Goal: Task Accomplishment & Management: Manage account settings

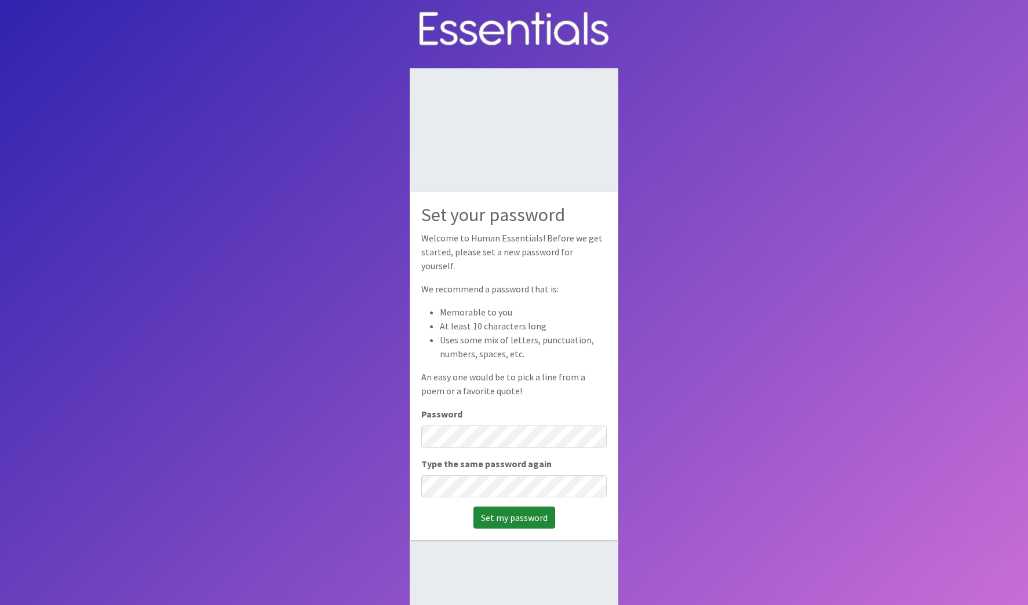
click at [505, 513] on input "Set my password" at bounding box center [514, 518] width 82 height 22
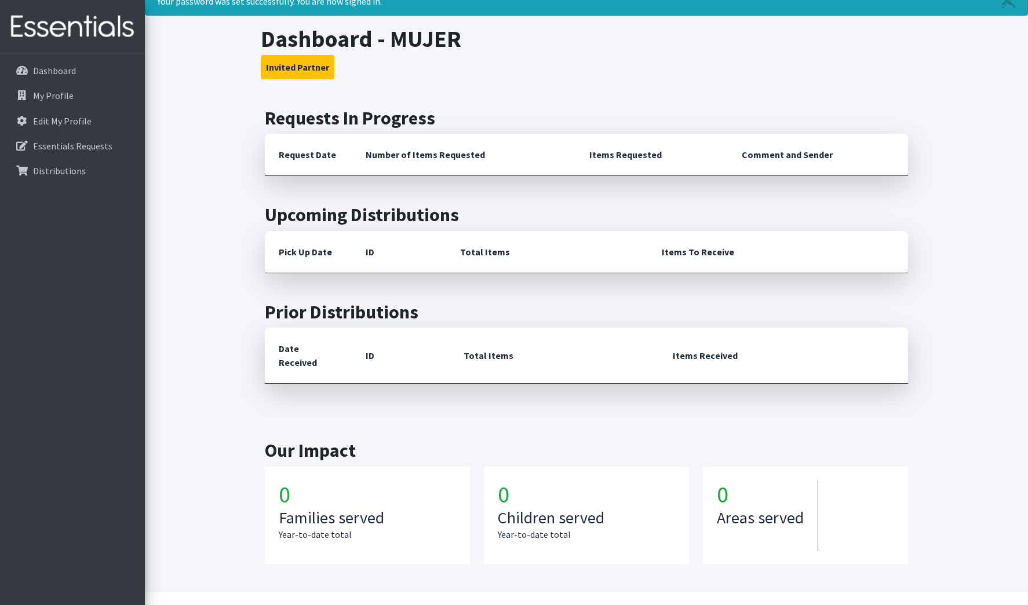
scroll to position [91, 0]
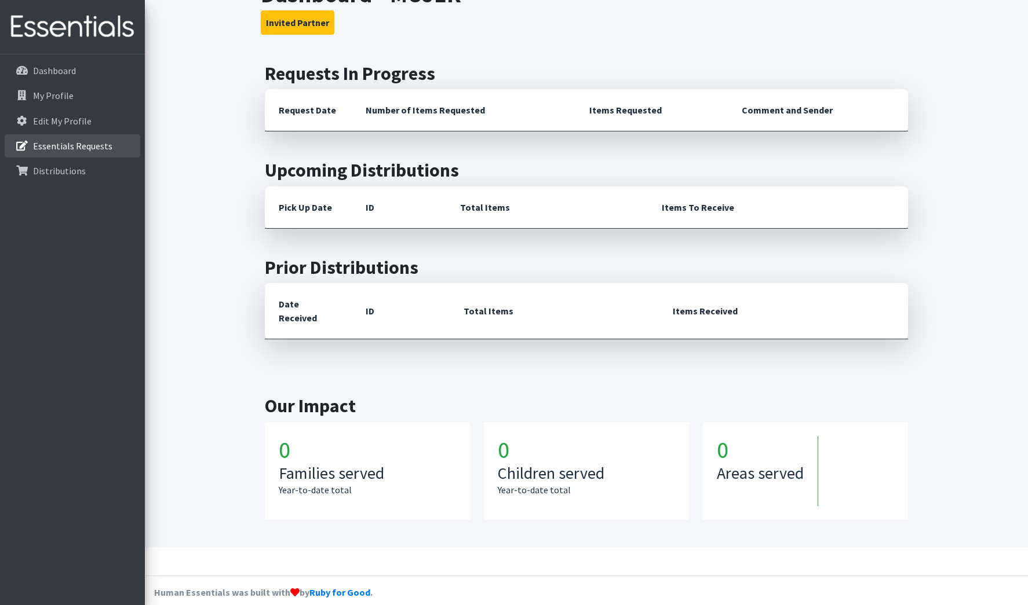
click at [95, 148] on p "Essentials Requests" at bounding box center [72, 146] width 79 height 12
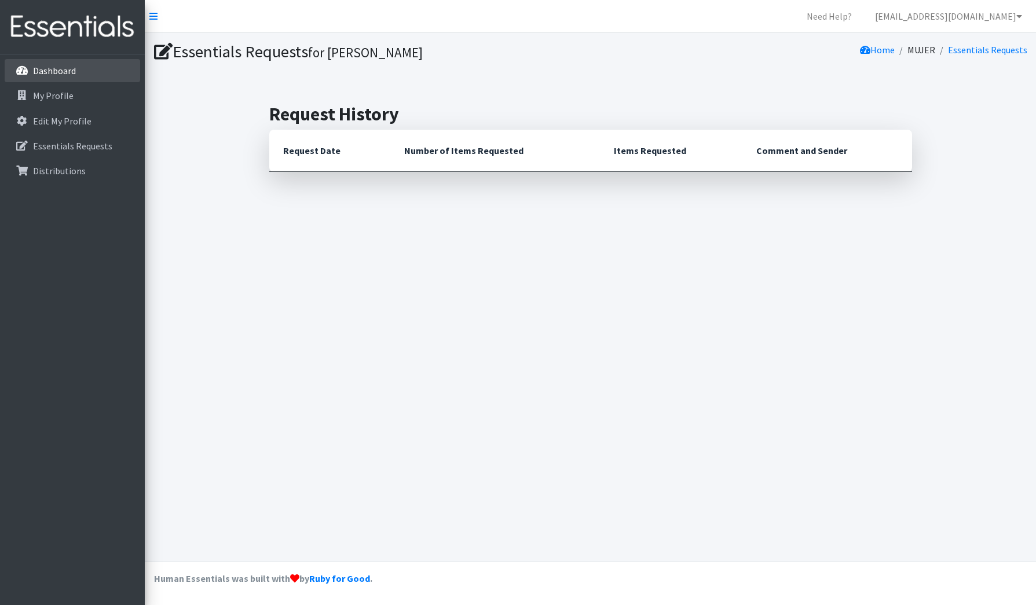
click at [54, 71] on p "Dashboard" at bounding box center [54, 71] width 43 height 12
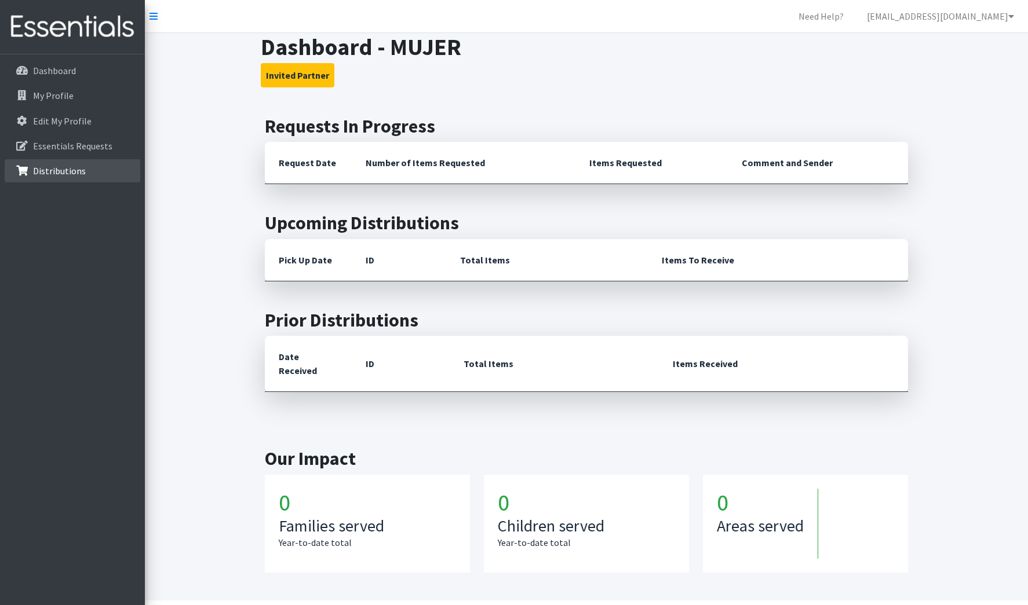
click at [85, 171] on link "Distributions" at bounding box center [73, 170] width 136 height 23
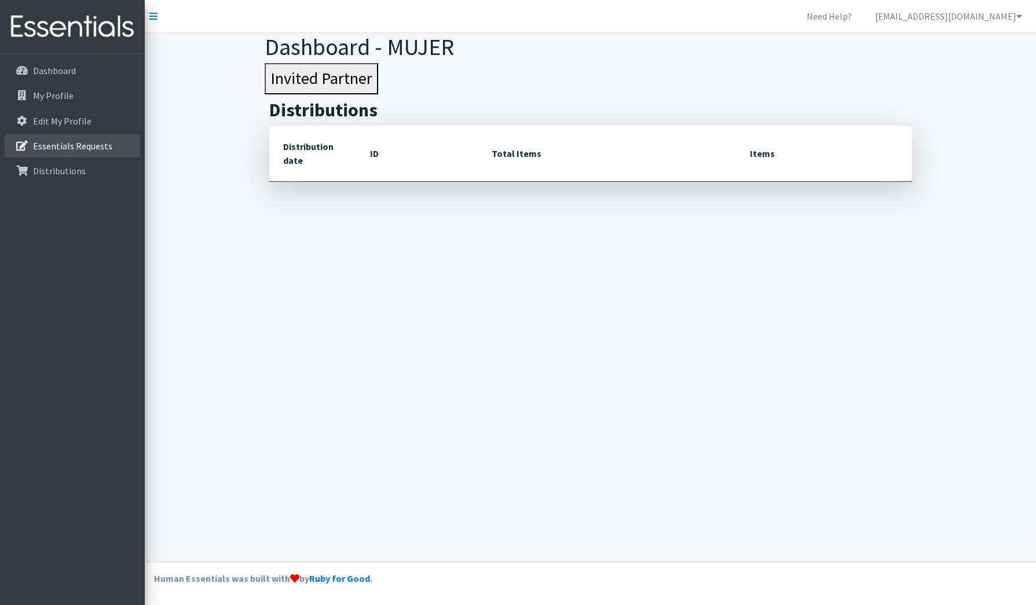
click at [98, 147] on p "Essentials Requests" at bounding box center [72, 146] width 79 height 12
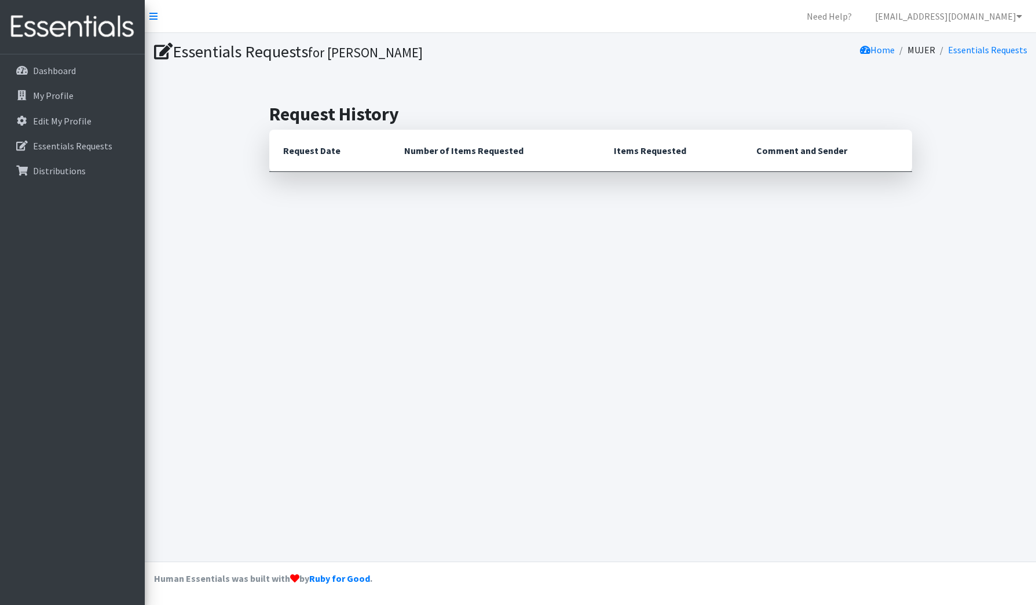
click at [312, 152] on th "Request Date" at bounding box center [329, 151] width 121 height 42
click at [72, 97] on link "My Profile" at bounding box center [73, 95] width 136 height 23
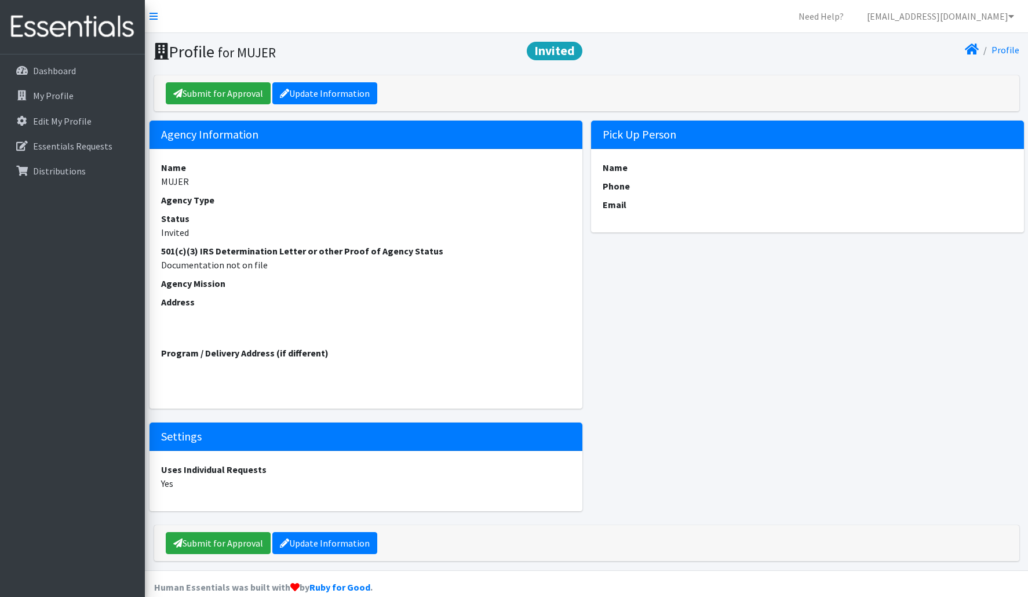
click at [649, 162] on dt "Name" at bounding box center [808, 167] width 410 height 14
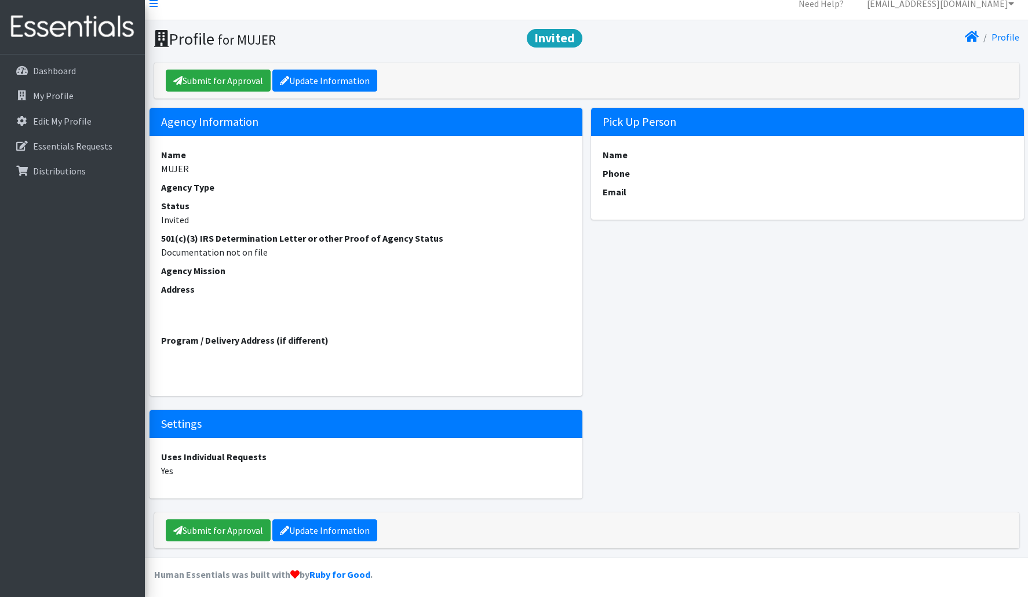
scroll to position [17, 0]
